Goal: Entertainment & Leisure: Browse casually

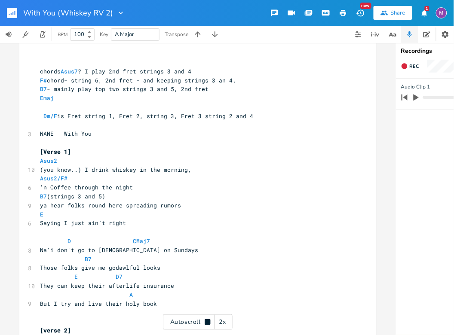
click at [12, 12] on rect "button" at bounding box center [12, 13] width 10 height 10
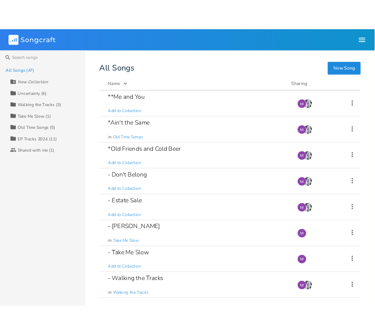
scroll to position [379, 0]
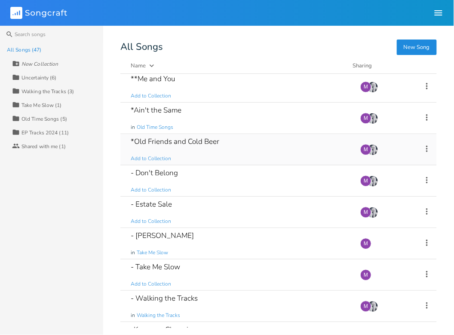
click at [174, 149] on div "*Old Friends and Cold Beer Add to Collection" at bounding box center [240, 149] width 219 height 31
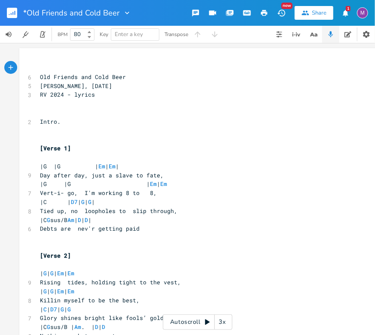
click at [10, 8] on rect "button" at bounding box center [12, 13] width 10 height 10
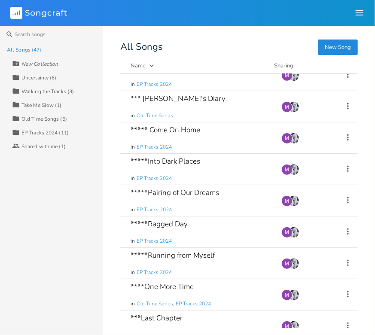
scroll to position [45, 0]
click at [202, 233] on div "*****Ragged Day in EP Tracks 2024" at bounding box center [201, 232] width 141 height 31
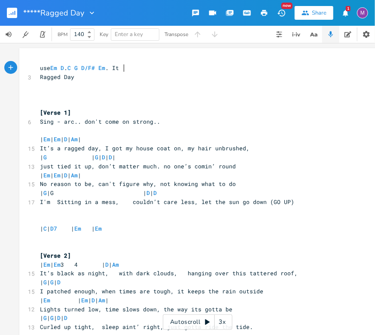
click at [203, 321] on div "Autoscroll 3x" at bounding box center [198, 322] width 70 height 15
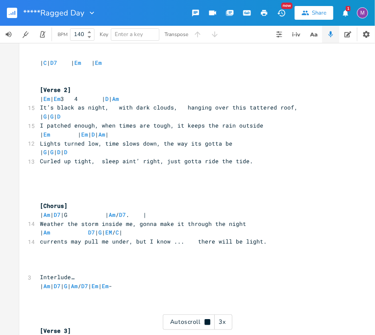
click at [221, 317] on div "3x" at bounding box center [222, 322] width 15 height 15
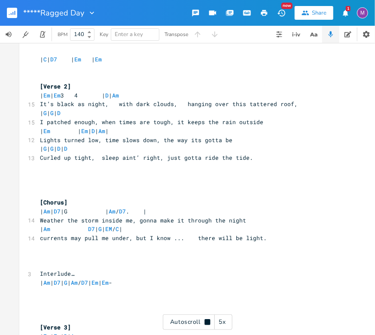
click at [221, 317] on div "5x" at bounding box center [222, 322] width 15 height 15
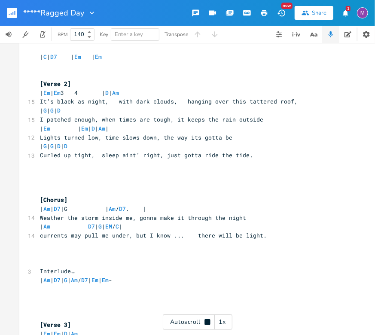
click at [223, 321] on div "1x" at bounding box center [222, 322] width 15 height 15
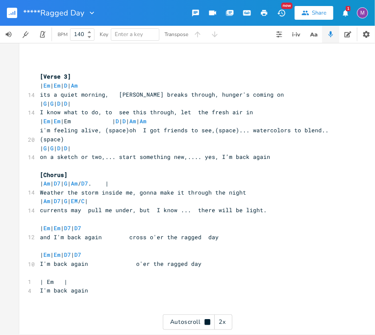
scroll to position [421, 0]
click at [10, 16] on rect "button" at bounding box center [12, 13] width 10 height 10
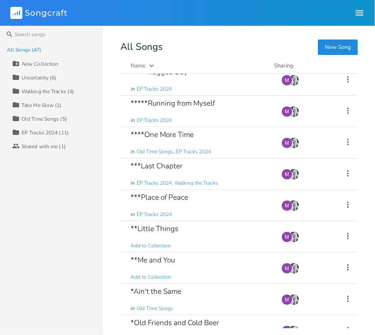
scroll to position [190, 0]
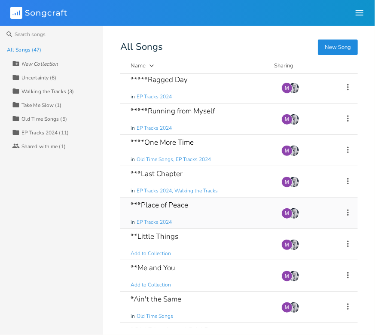
click at [199, 202] on div "***Place of Peace in EP Tracks 2024" at bounding box center [201, 213] width 141 height 31
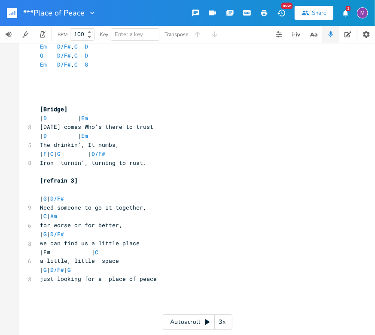
scroll to position [9, 0]
